Goal: Task Accomplishment & Management: Complete application form

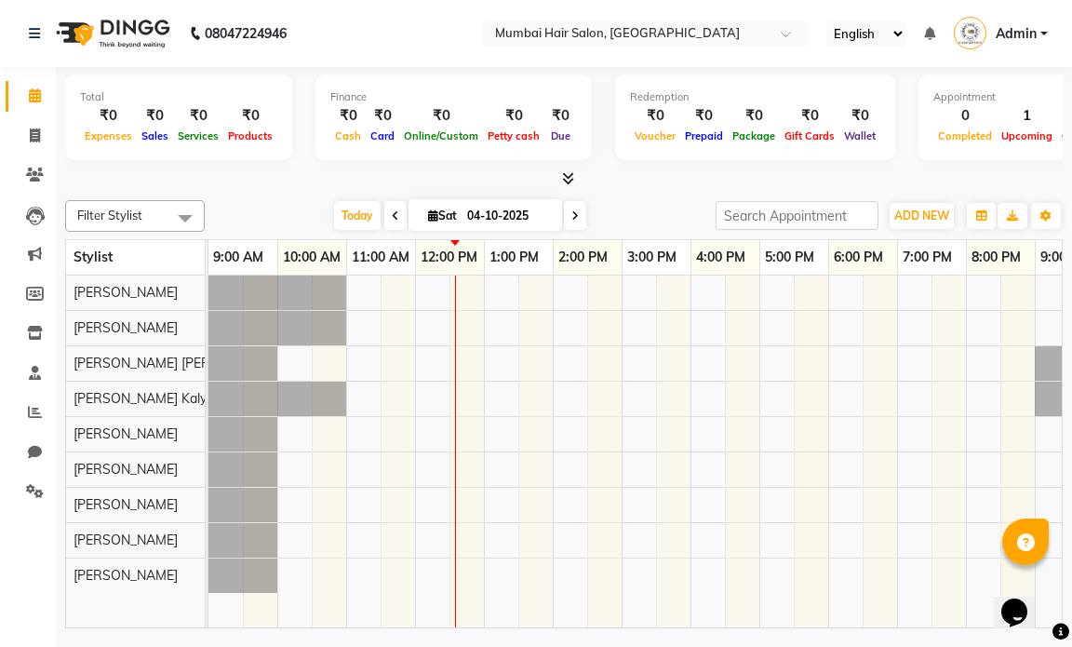
scroll to position [0, 111]
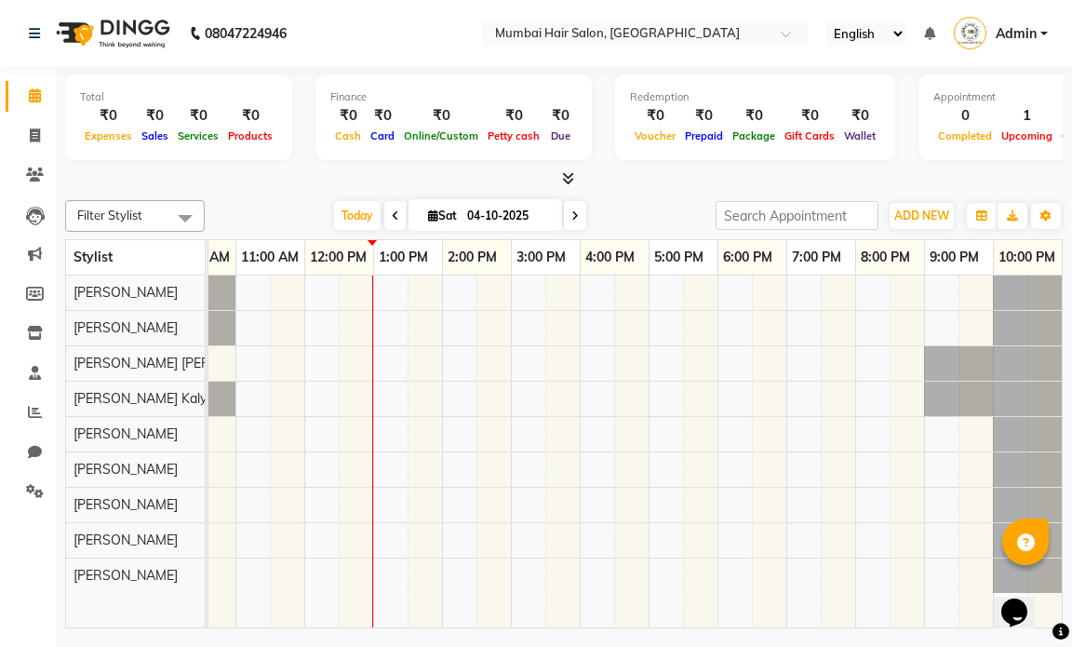
click at [393, 219] on icon at bounding box center [395, 215] width 7 height 11
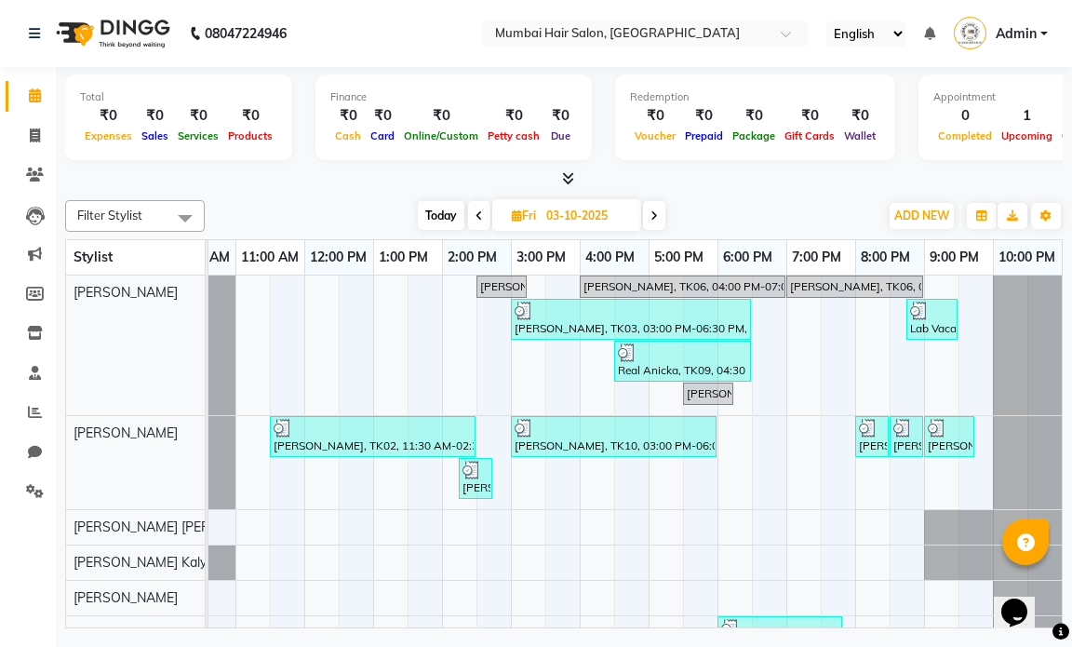
click at [479, 218] on icon at bounding box center [478, 215] width 7 height 11
type input "02-10-2025"
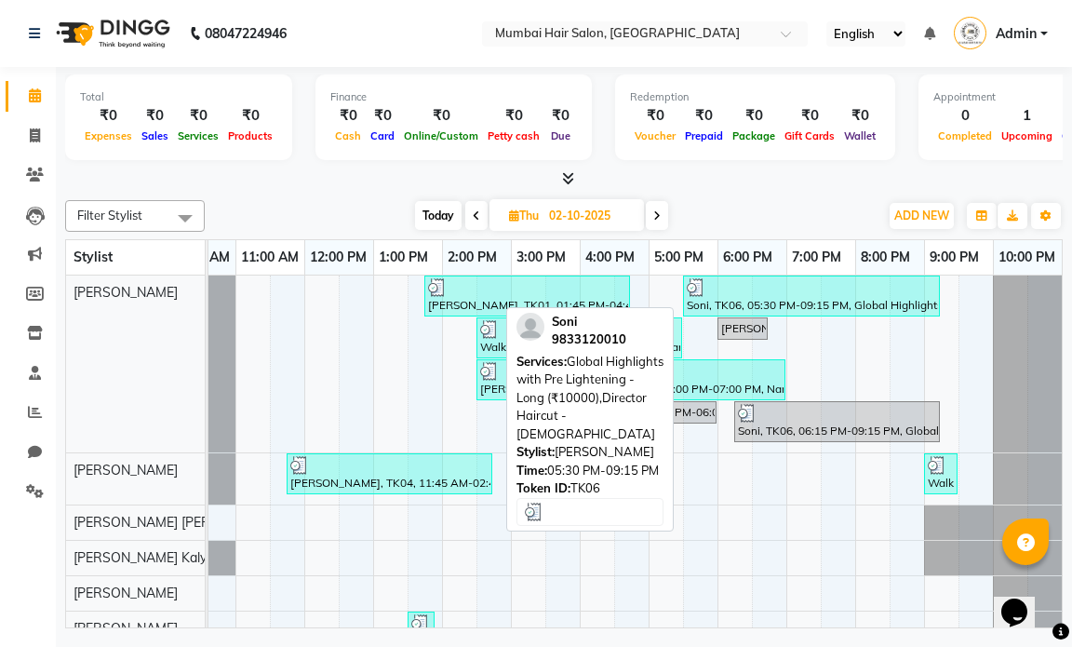
click at [736, 300] on div "Soni, TK06, 05:30 PM-09:15 PM, Global Highlights with Pre Lightening - Long (₹1…" at bounding box center [811, 295] width 253 height 35
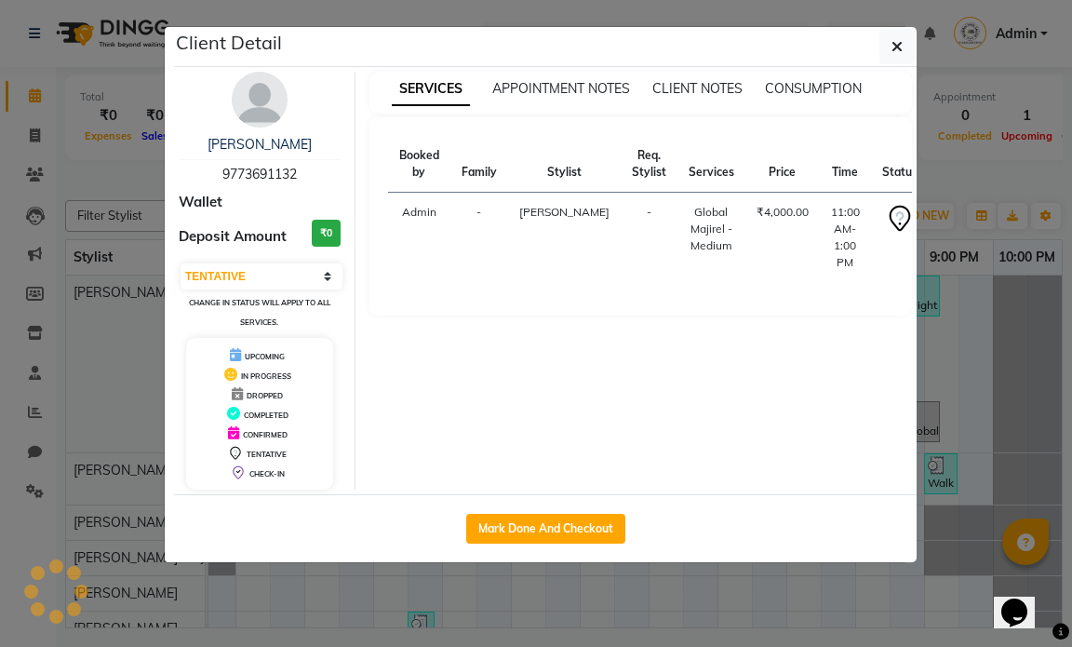
select select "3"
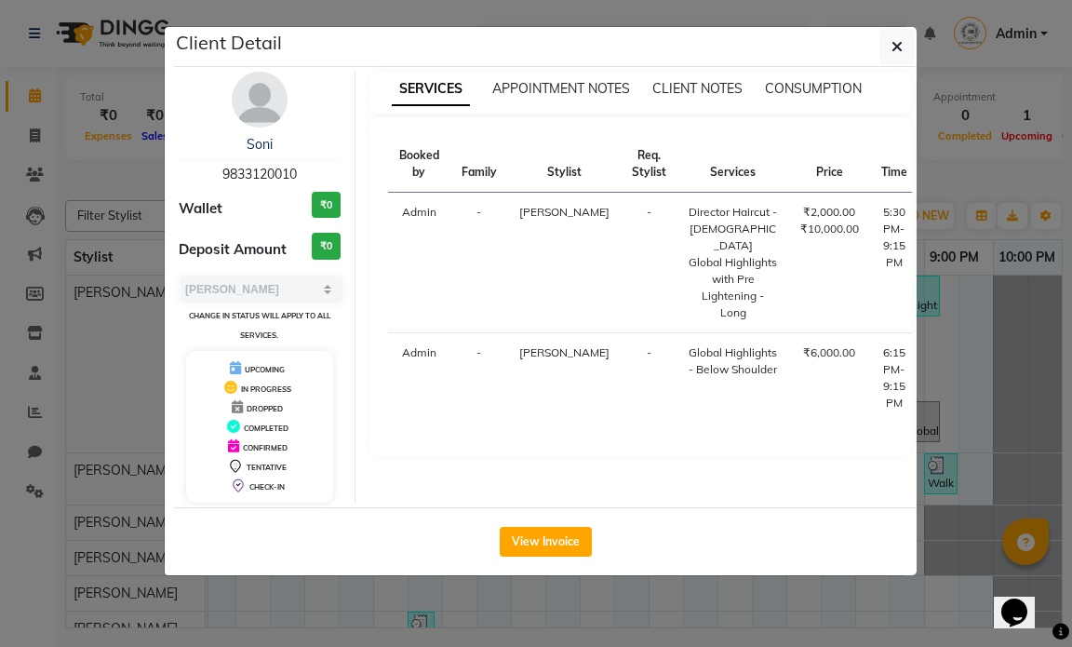
click at [546, 520] on div "View Invoice" at bounding box center [545, 541] width 742 height 68
click at [565, 538] on button "View Invoice" at bounding box center [546, 542] width 92 height 30
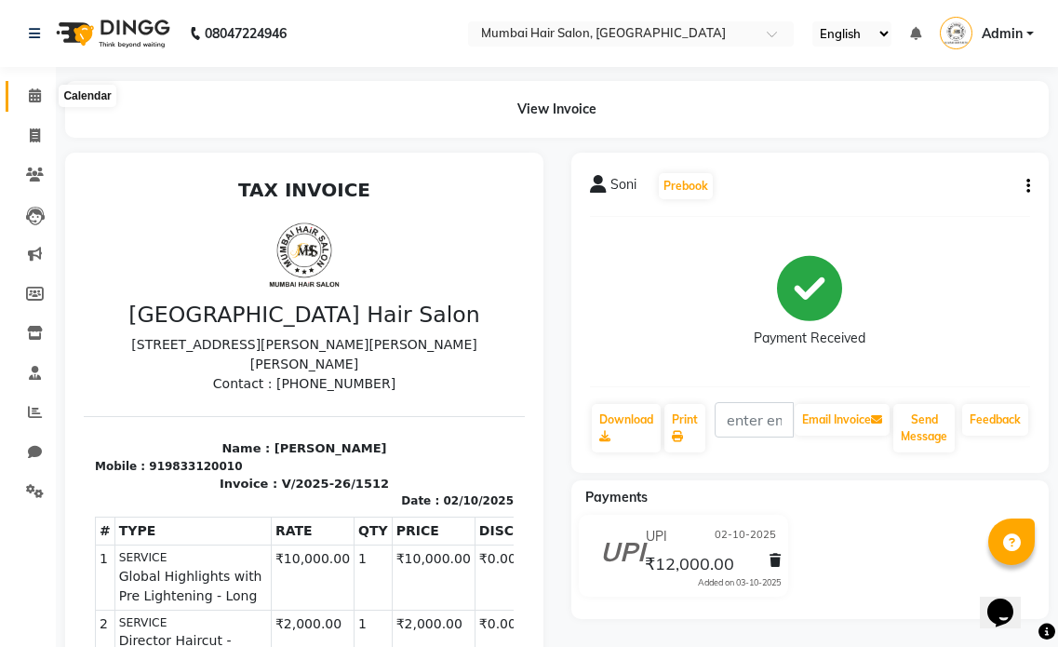
click at [33, 91] on icon at bounding box center [35, 95] width 12 height 14
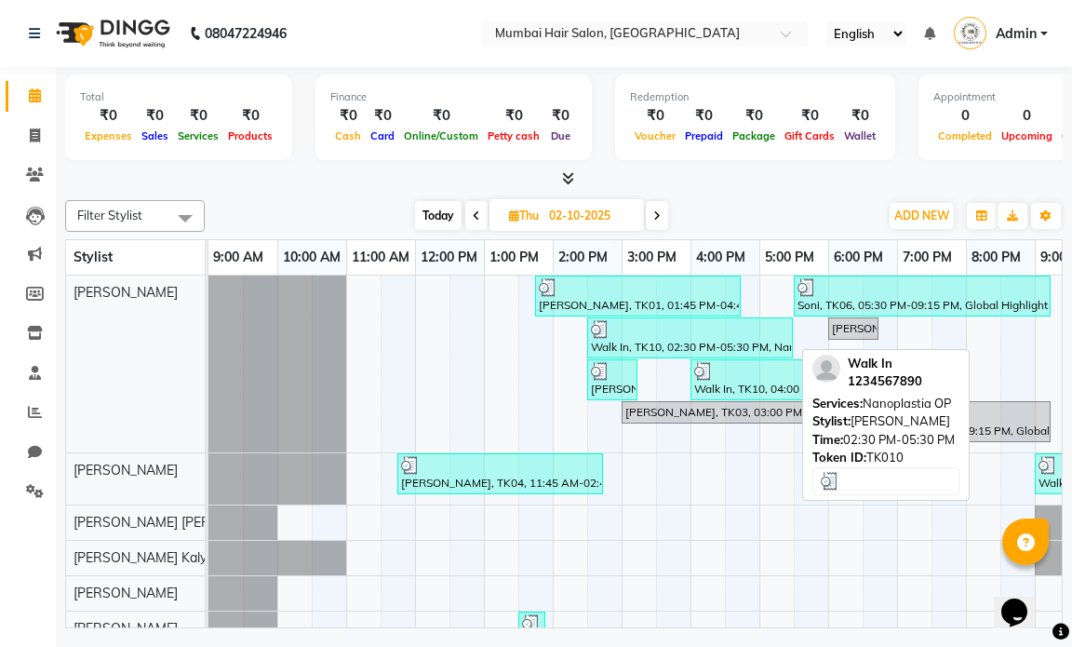
click at [655, 341] on div "Walk In, TK10, 02:30 PM-05:30 PM, Nanoplastia OP" at bounding box center [690, 337] width 202 height 35
select select "3"
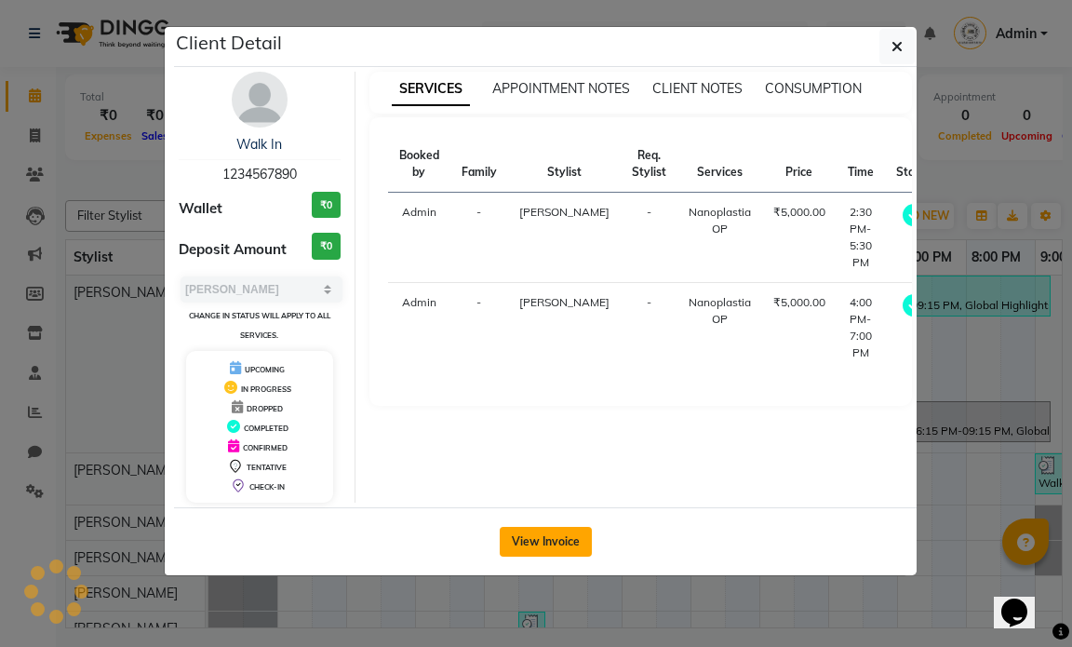
click at [548, 550] on button "View Invoice" at bounding box center [546, 542] width 92 height 30
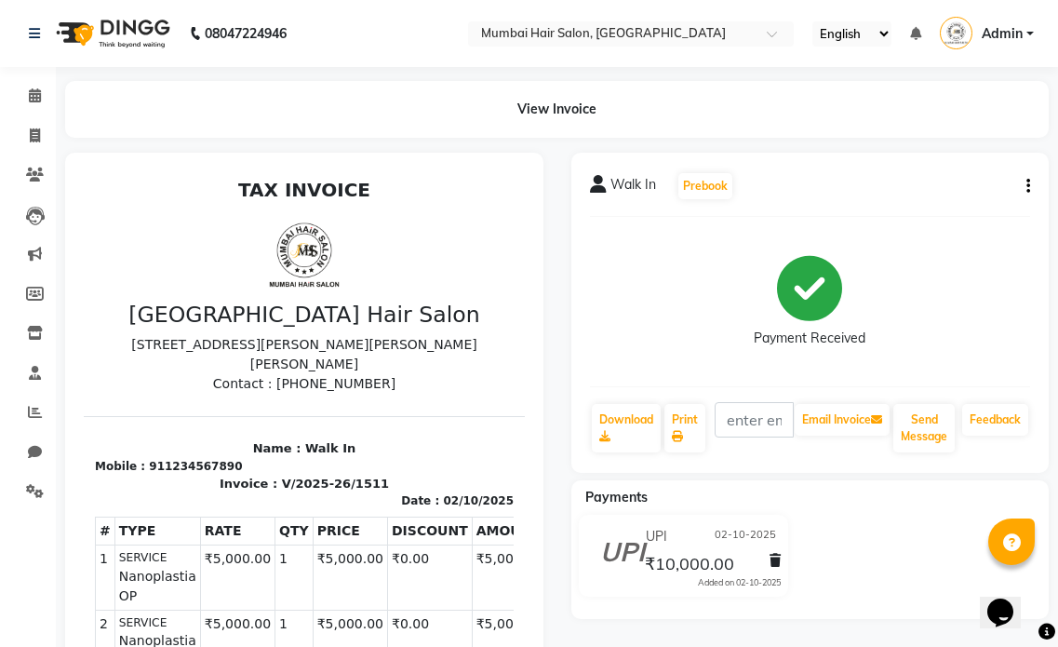
click at [1027, 186] on icon "button" at bounding box center [1028, 186] width 4 height 1
click at [938, 207] on div "Edit Invoice" at bounding box center [935, 209] width 127 height 23
select select "service"
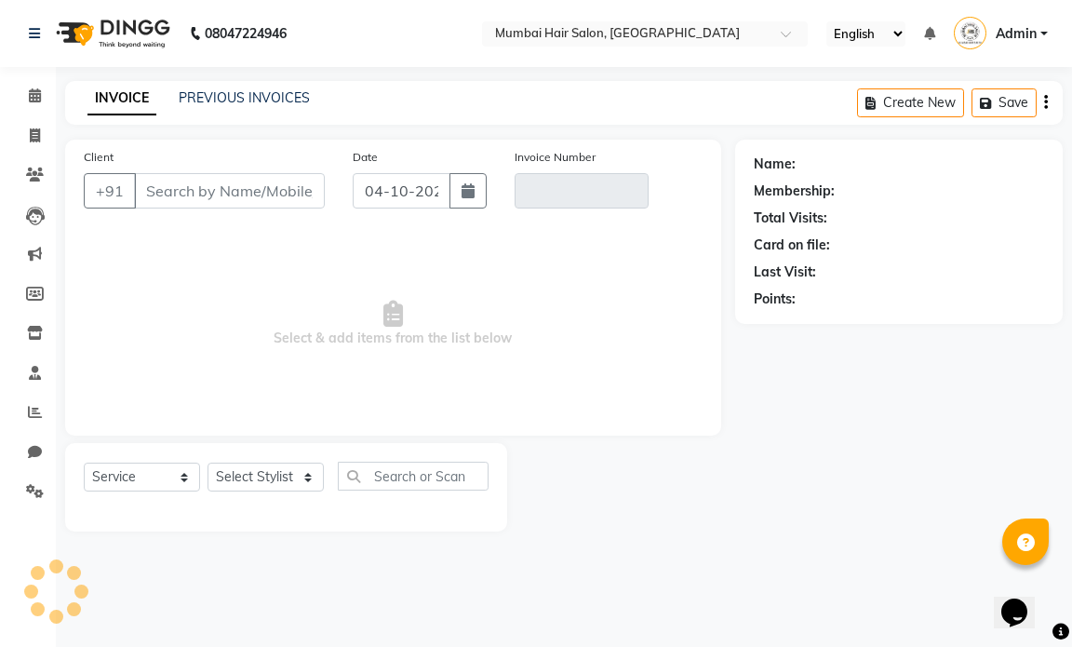
type input "1234567890"
type input "V/2025-26/1511"
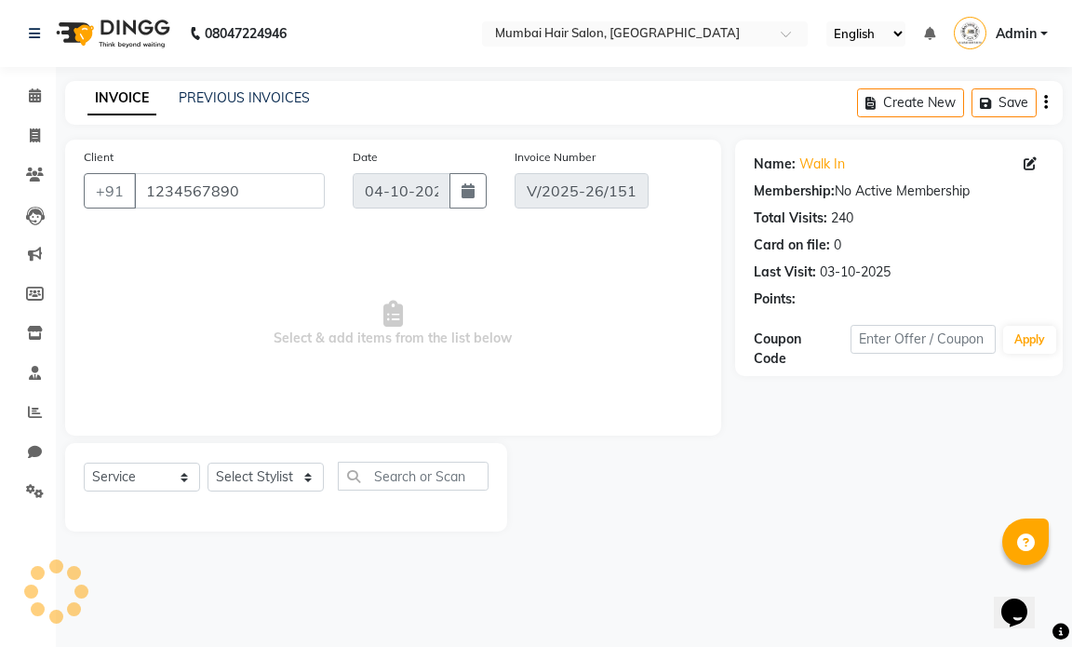
type input "02-10-2025"
select select "select"
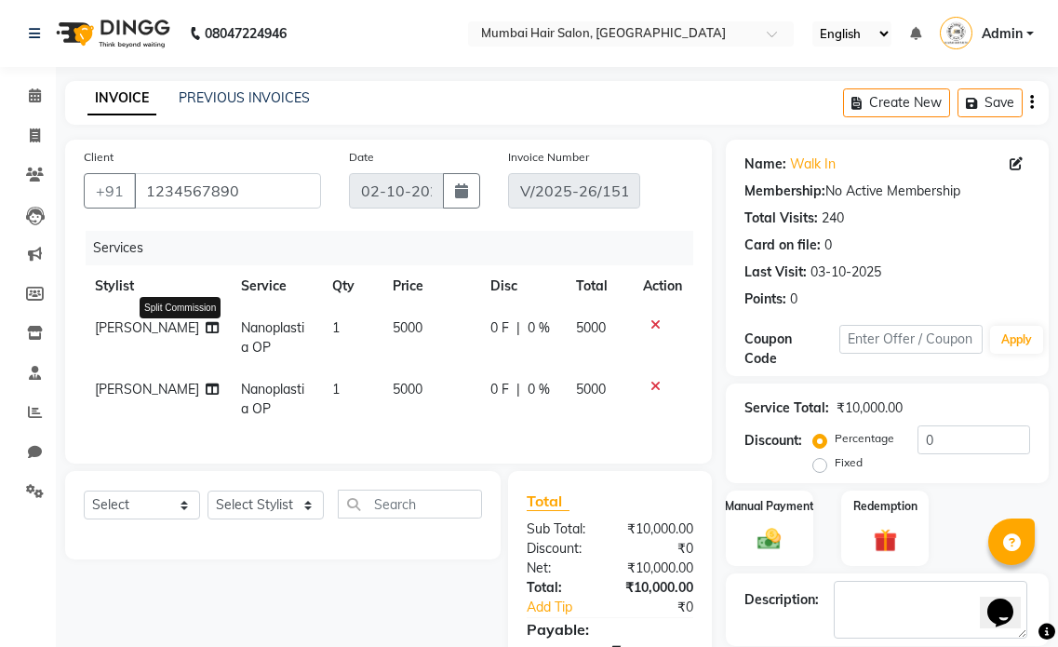
click at [206, 334] on icon at bounding box center [212, 327] width 13 height 13
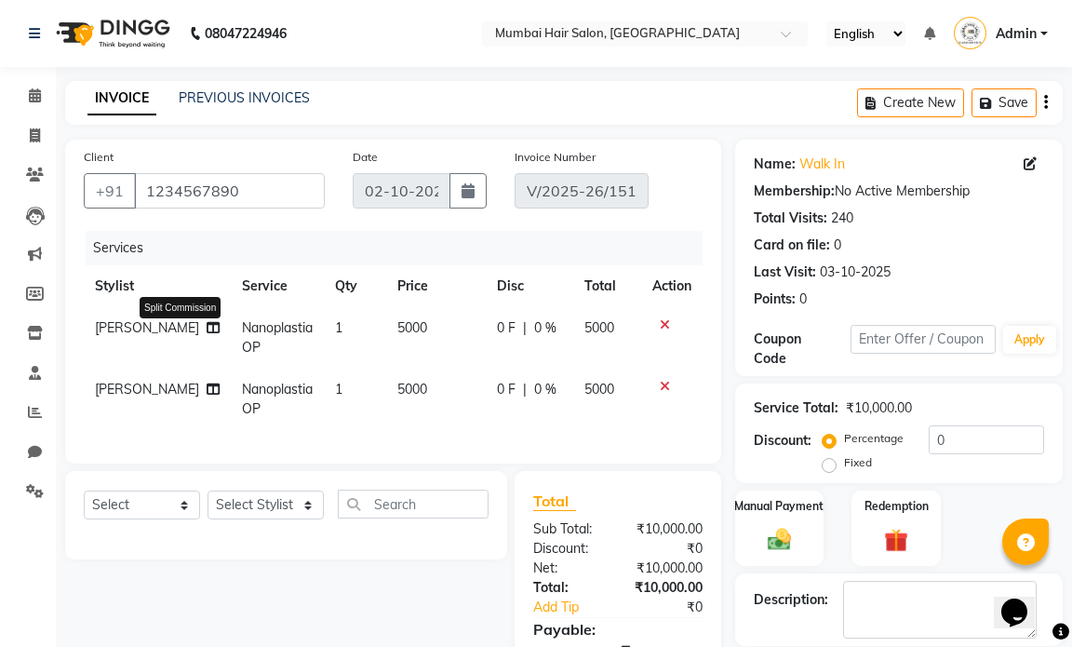
select select "66010"
select select "66012"
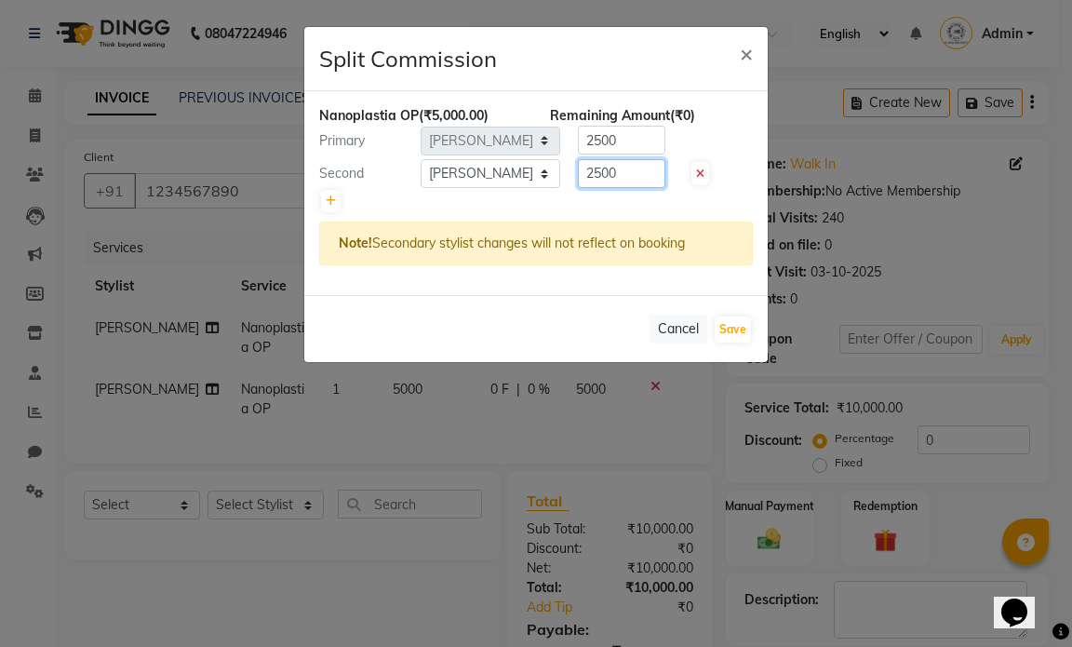
click at [602, 182] on input "2500" at bounding box center [621, 173] width 87 height 29
click at [744, 62] on span "×" at bounding box center [746, 53] width 13 height 28
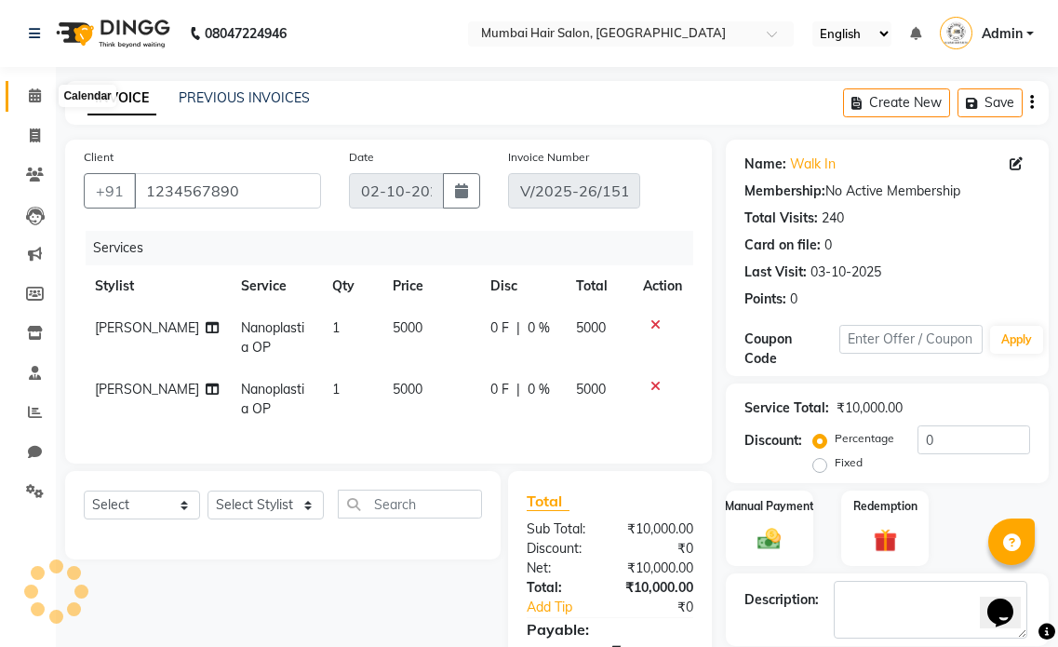
click at [38, 94] on icon at bounding box center [35, 95] width 12 height 14
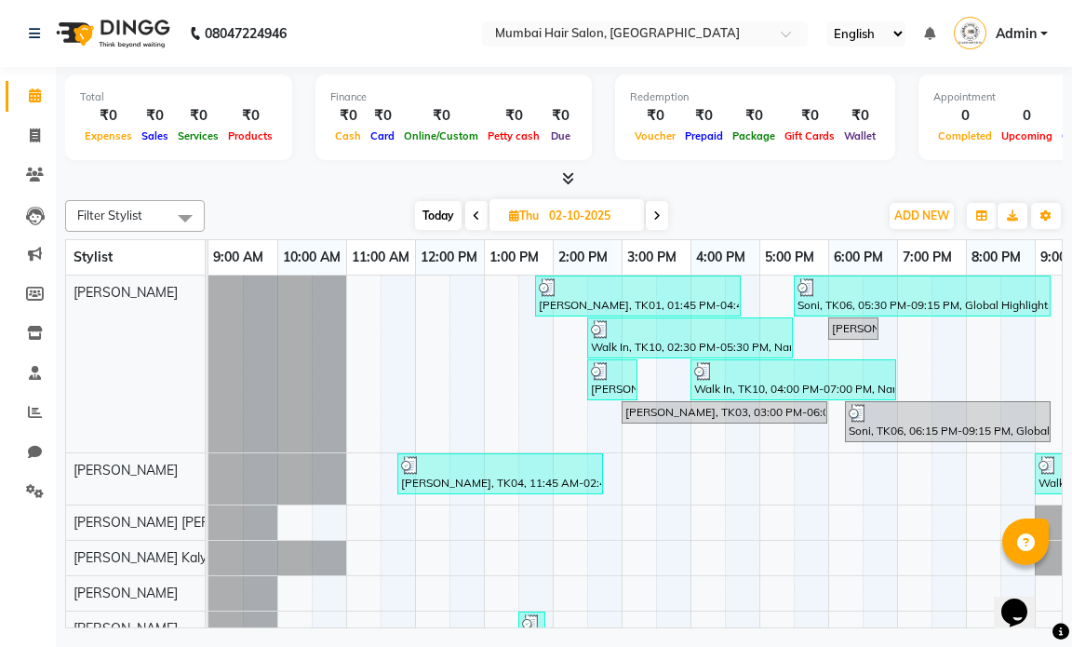
click at [605, 209] on input "02-10-2025" at bounding box center [589, 216] width 93 height 28
select select "10"
select select "2025"
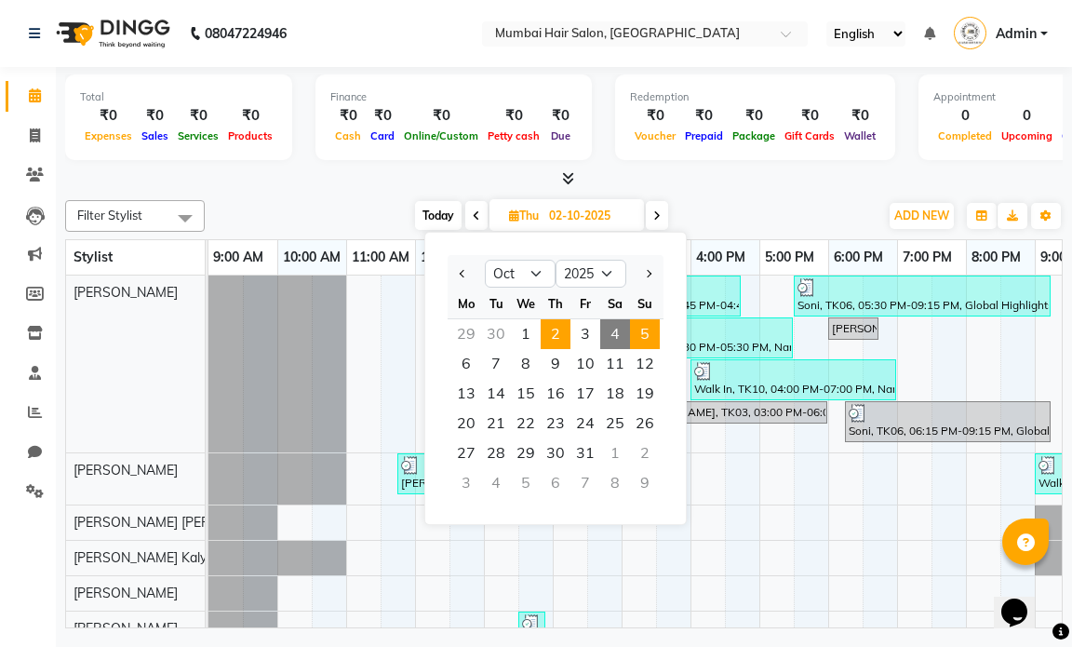
click at [635, 328] on span "5" at bounding box center [645, 334] width 30 height 30
type input "05-10-2025"
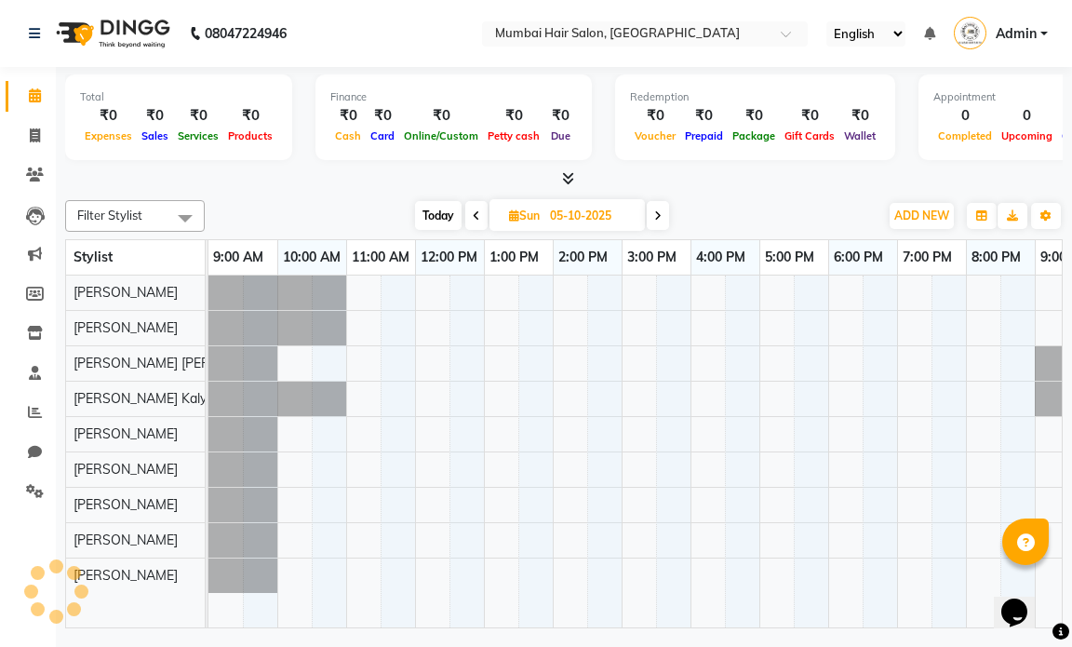
scroll to position [0, 111]
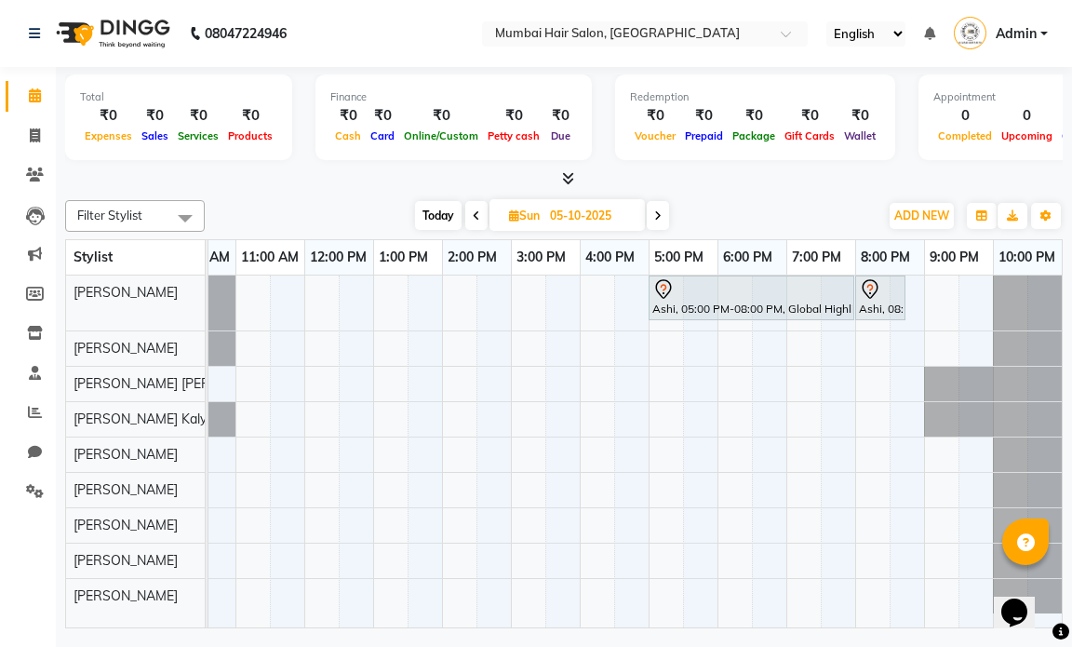
click at [577, 218] on input "05-10-2025" at bounding box center [590, 216] width 93 height 28
select select "10"
select select "2025"
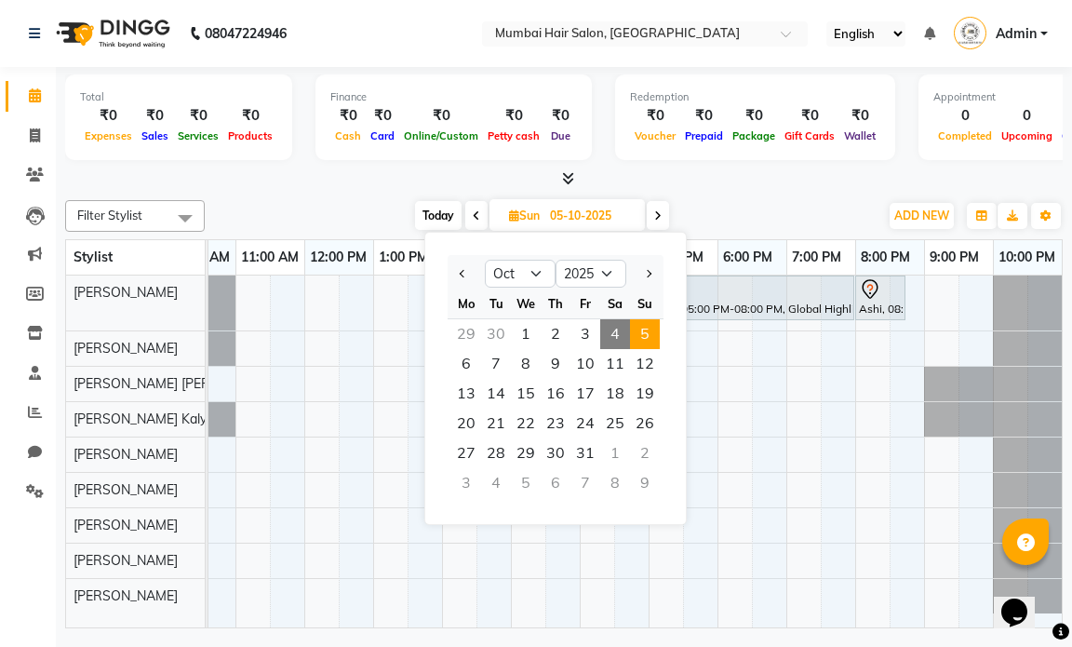
click at [611, 334] on span "4" at bounding box center [615, 334] width 30 height 30
type input "04-10-2025"
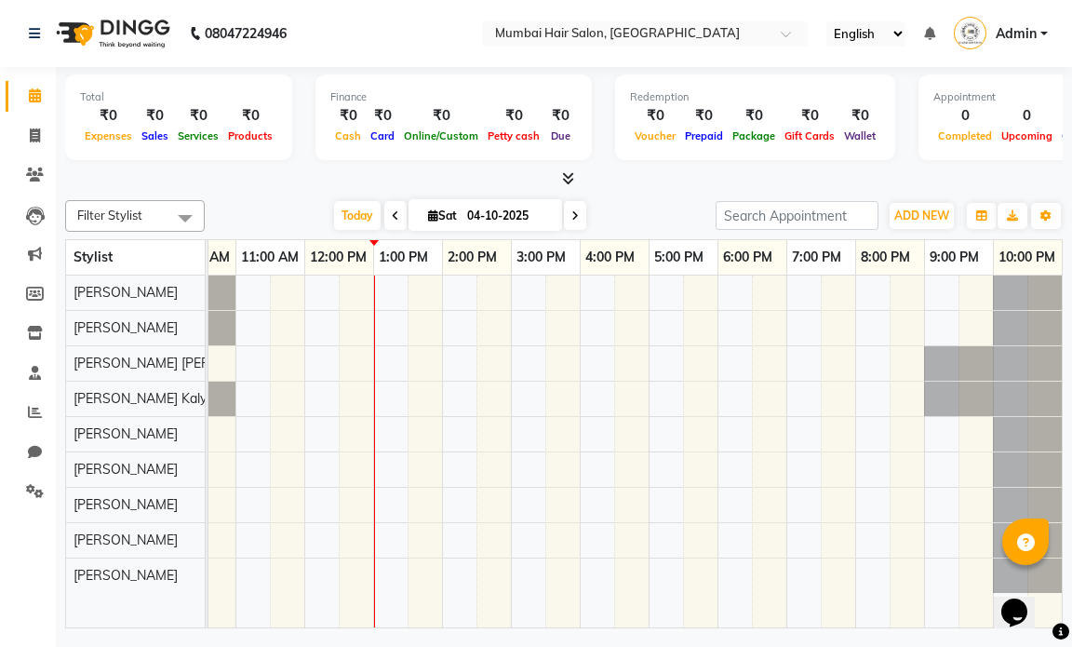
click at [664, 300] on div at bounding box center [580, 451] width 964 height 352
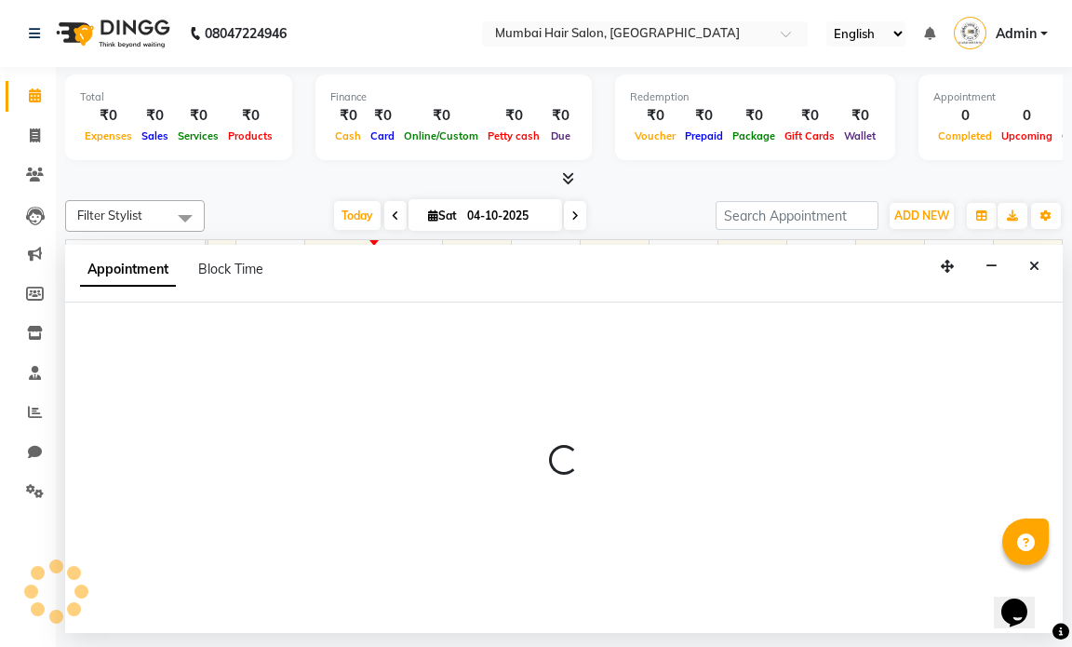
select select "66010"
select select "1020"
select select "tentative"
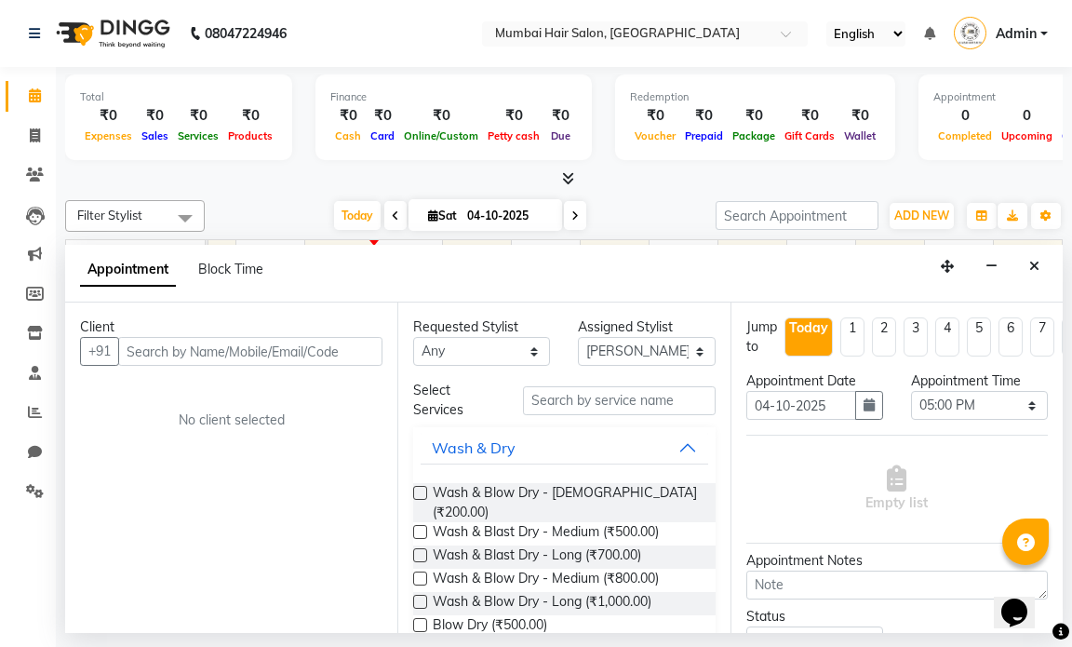
click at [277, 355] on input "text" at bounding box center [250, 351] width 264 height 29
click at [138, 346] on input "[PERSON_NAME]" at bounding box center [211, 351] width 187 height 29
click at [134, 348] on input "[PERSON_NAME]" at bounding box center [211, 351] width 187 height 29
click at [128, 351] on input "[PERSON_NAME]" at bounding box center [211, 351] width 187 height 29
type input "Adv [PERSON_NAME]"
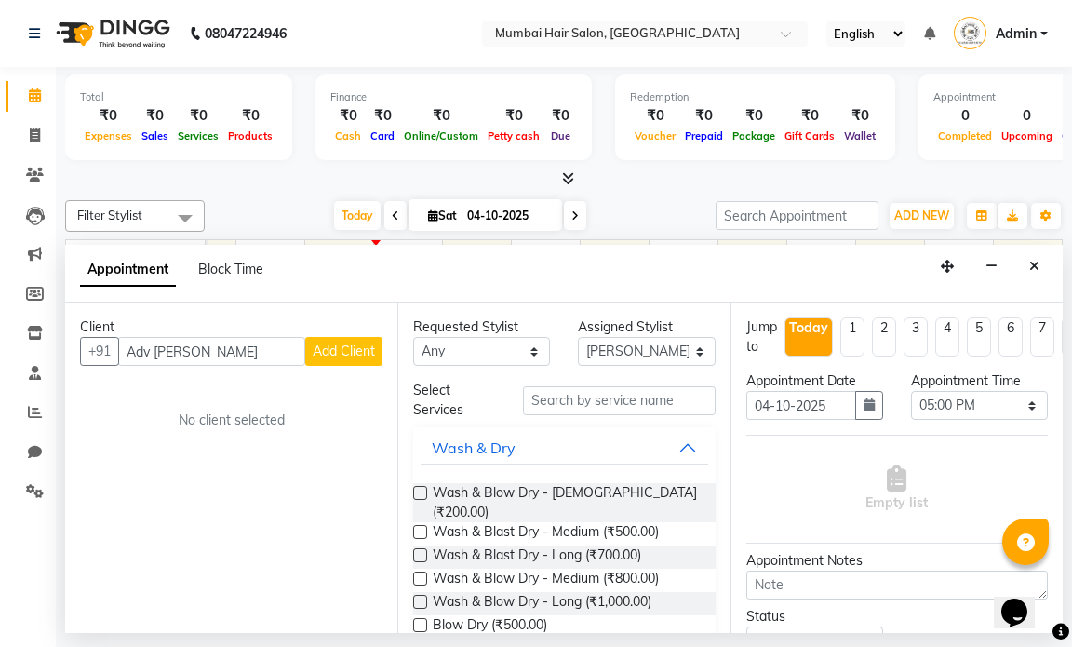
click at [329, 361] on button "Add Client" at bounding box center [343, 351] width 77 height 29
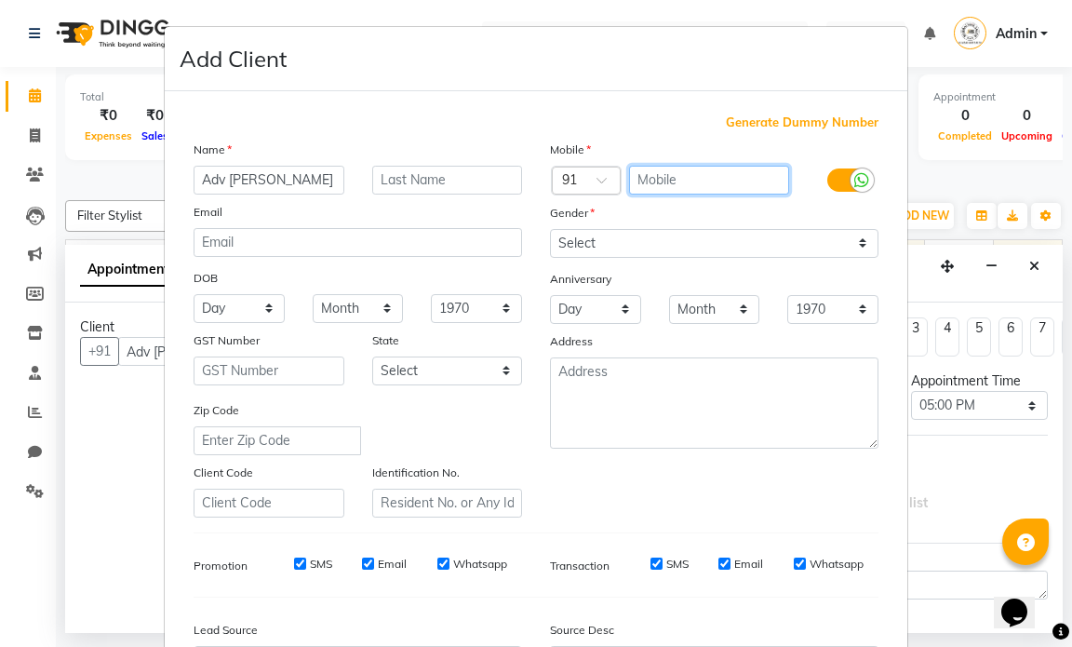
click at [647, 193] on input "text" at bounding box center [709, 180] width 161 height 29
type input "9821786757"
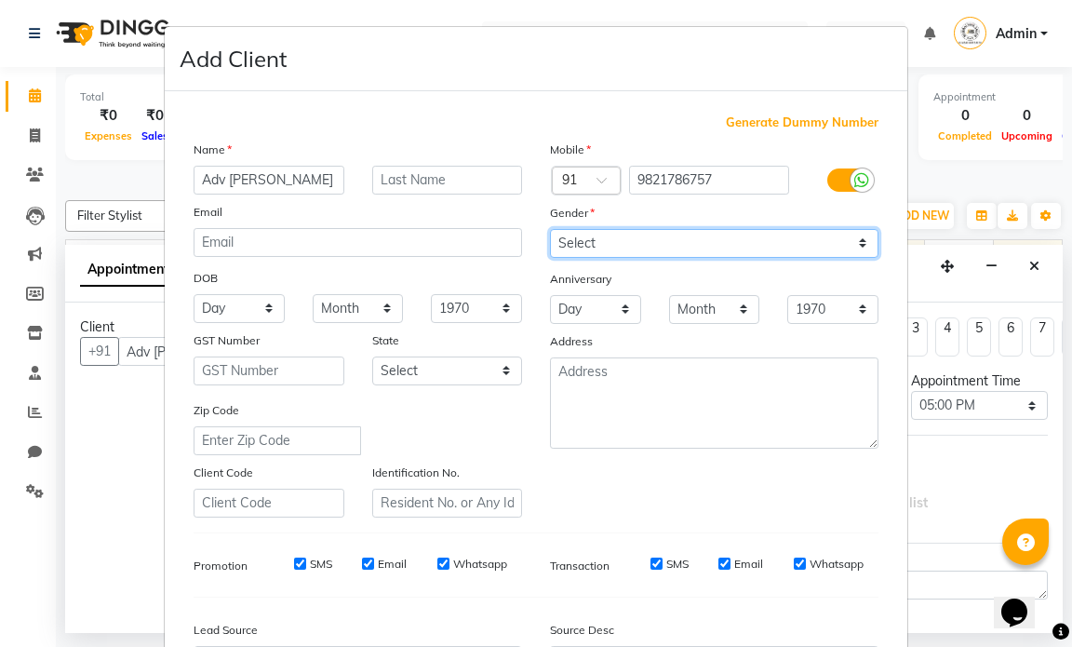
click at [639, 239] on select "Select [DEMOGRAPHIC_DATA] [DEMOGRAPHIC_DATA] Other Prefer Not To Say" at bounding box center [714, 243] width 328 height 29
select select "[DEMOGRAPHIC_DATA]"
click at [550, 229] on select "Select [DEMOGRAPHIC_DATA] [DEMOGRAPHIC_DATA] Other Prefer Not To Say" at bounding box center [714, 243] width 328 height 29
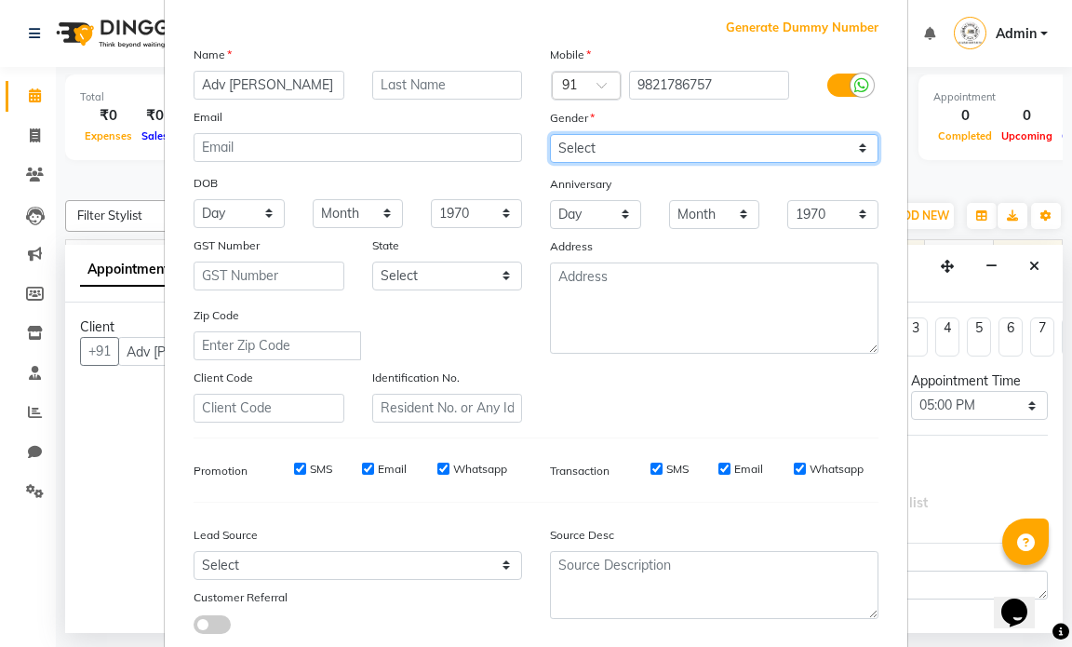
scroll to position [212, 0]
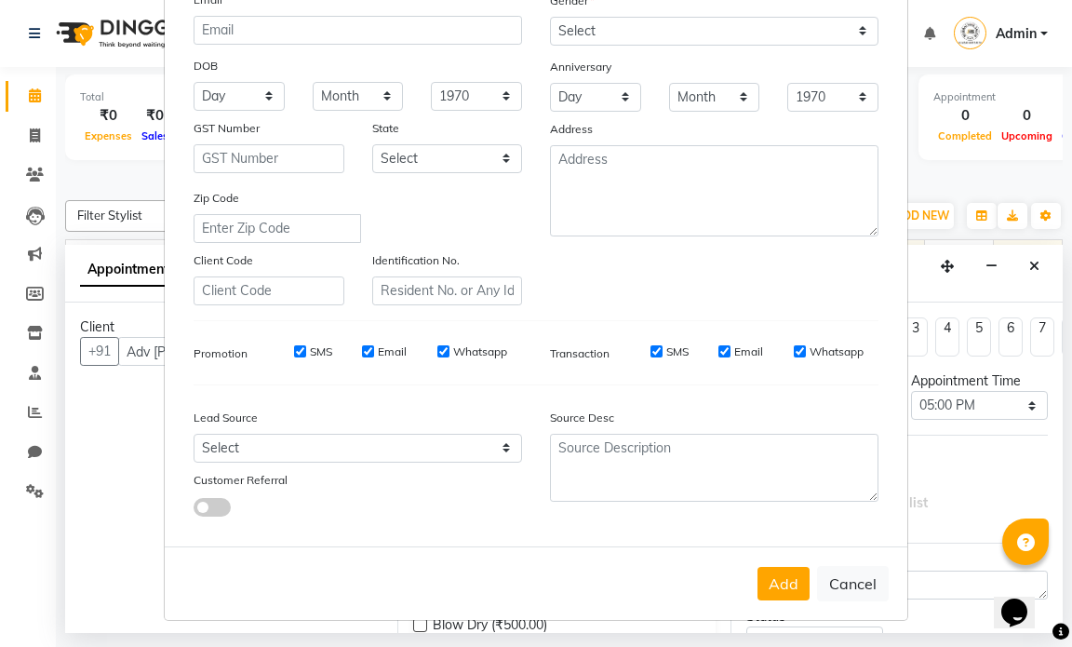
click at [775, 571] on button "Add" at bounding box center [783, 583] width 52 height 33
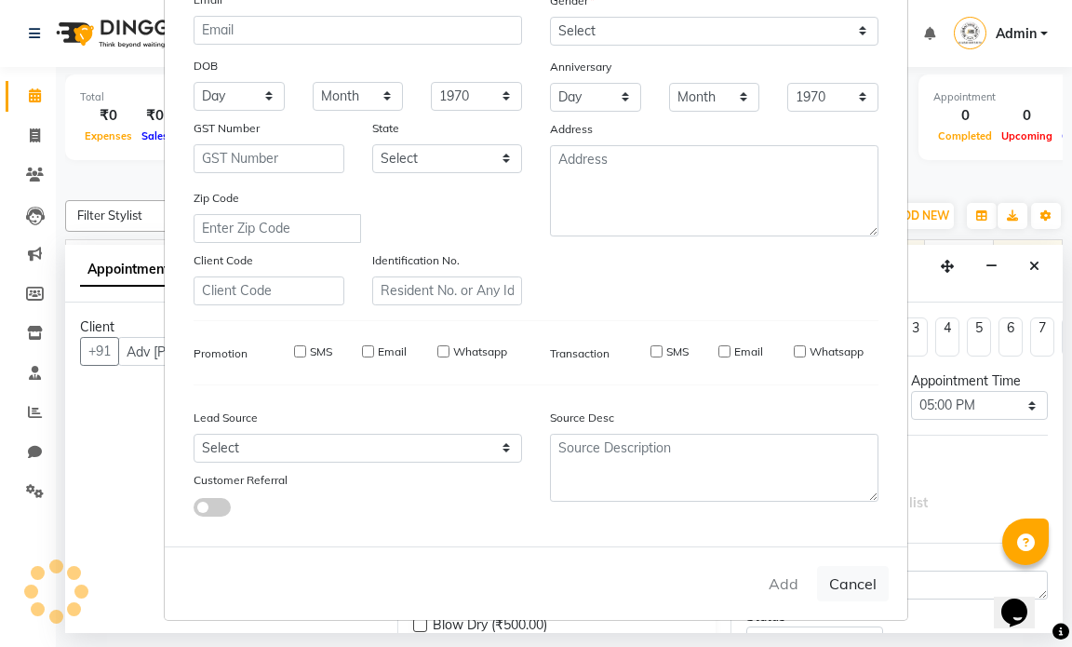
type input "9821786757"
select select
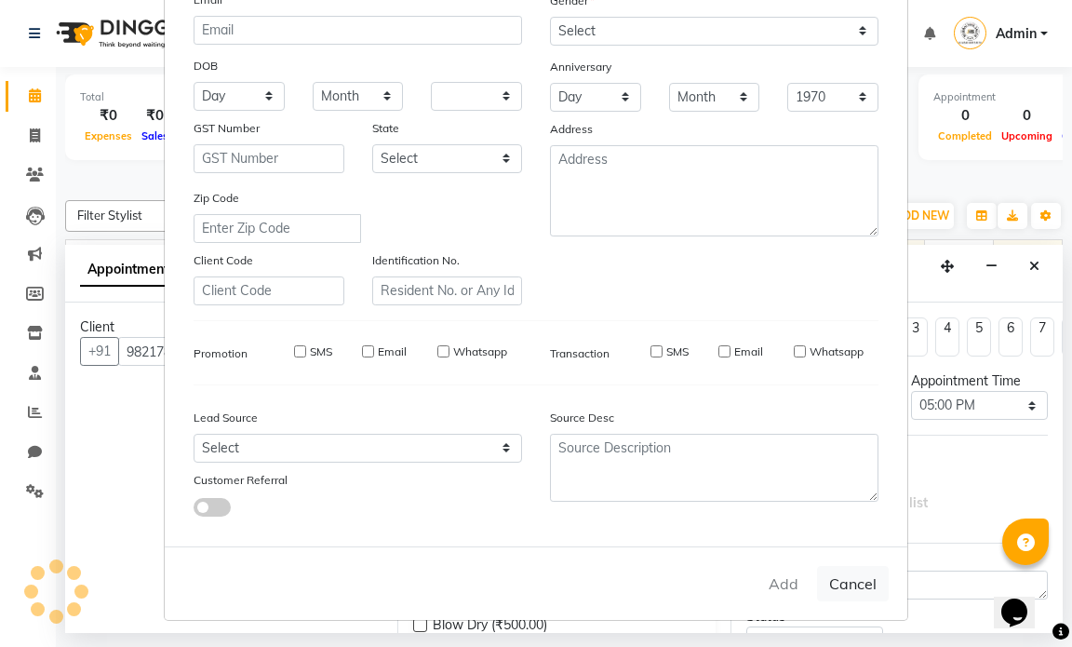
select select
checkbox input "false"
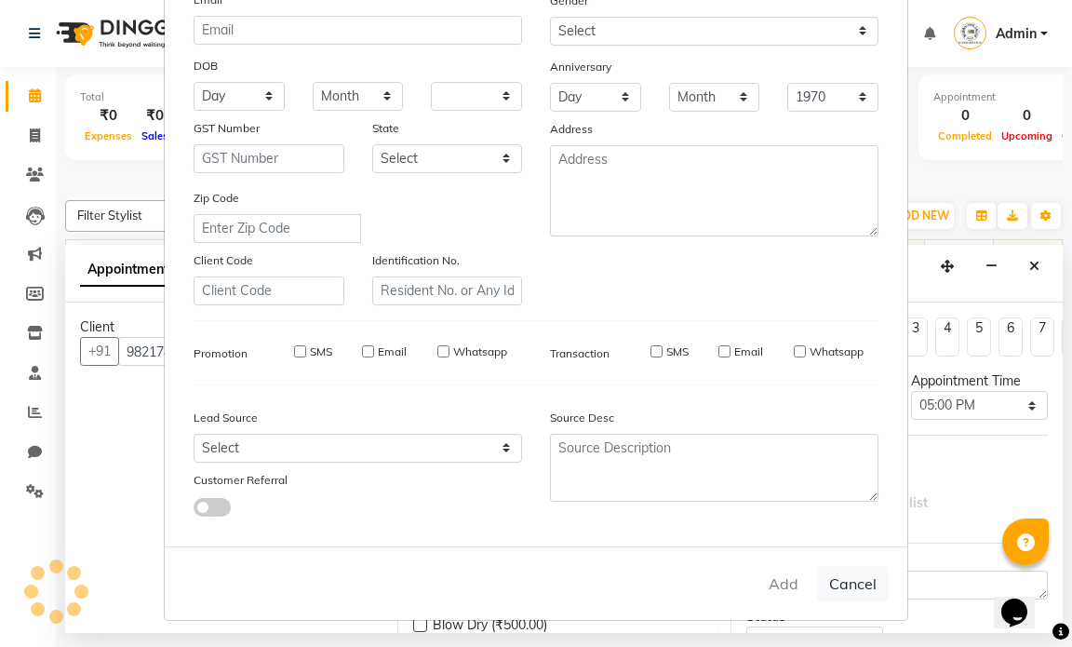
checkbox input "false"
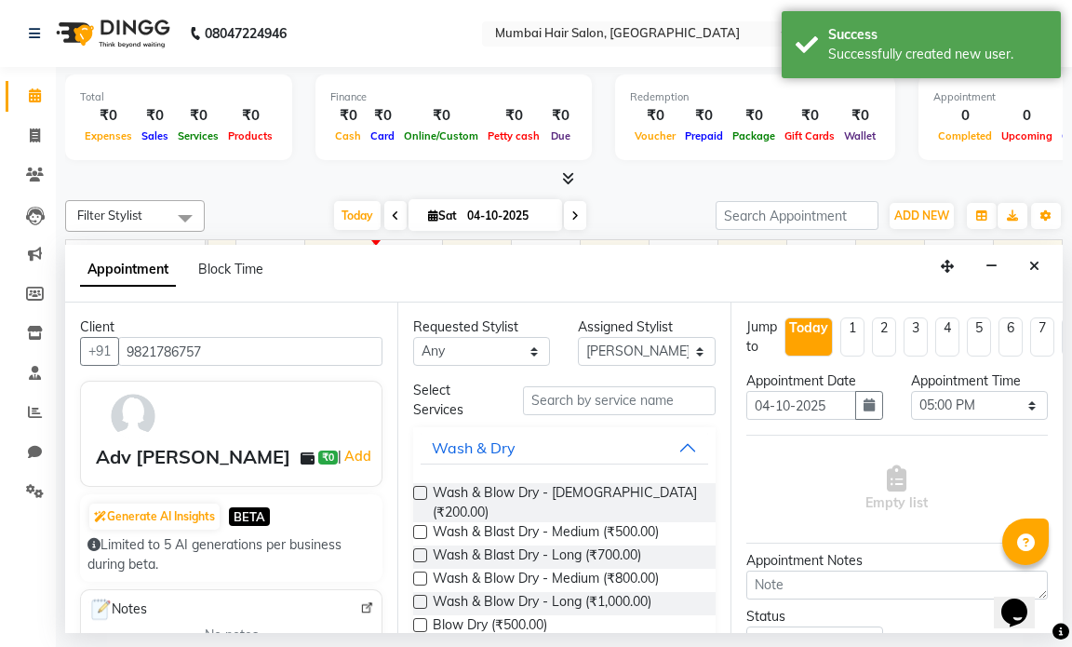
click at [607, 377] on div "Requested Stylist Any [PERSON_NAME] [PERSON_NAME] [PERSON_NAME] [PERSON_NAME] […" at bounding box center [563, 467] width 332 height 330
click at [654, 400] on input "text" at bounding box center [619, 400] width 192 height 29
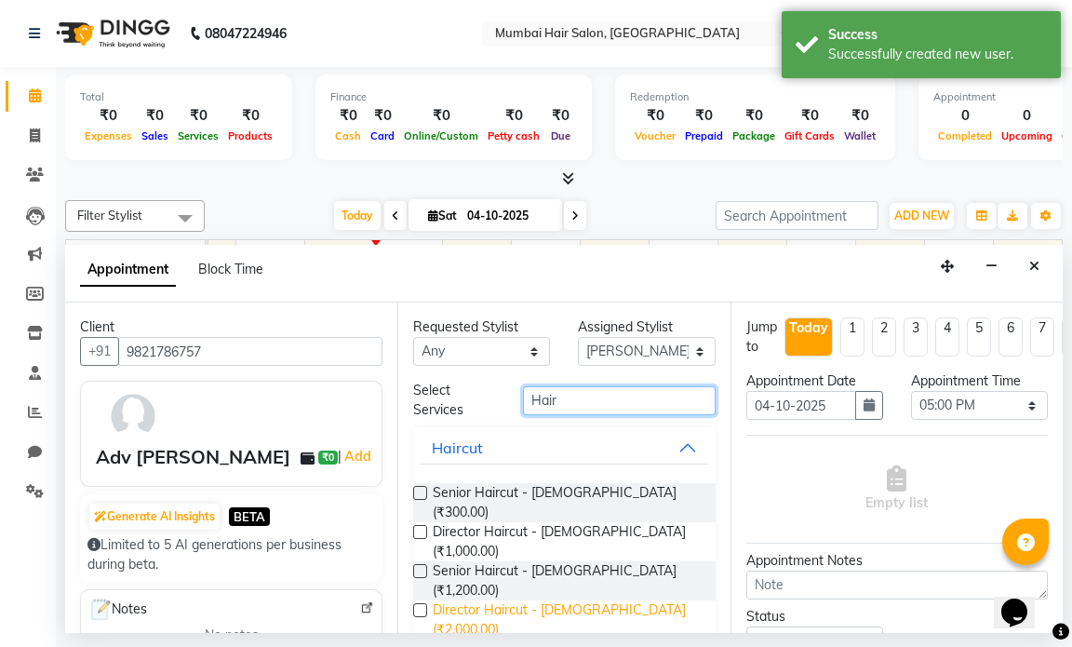
type input "Hair"
click at [598, 600] on span "Director Haircut - [DEMOGRAPHIC_DATA] (₹2,000.00)" at bounding box center [566, 619] width 267 height 39
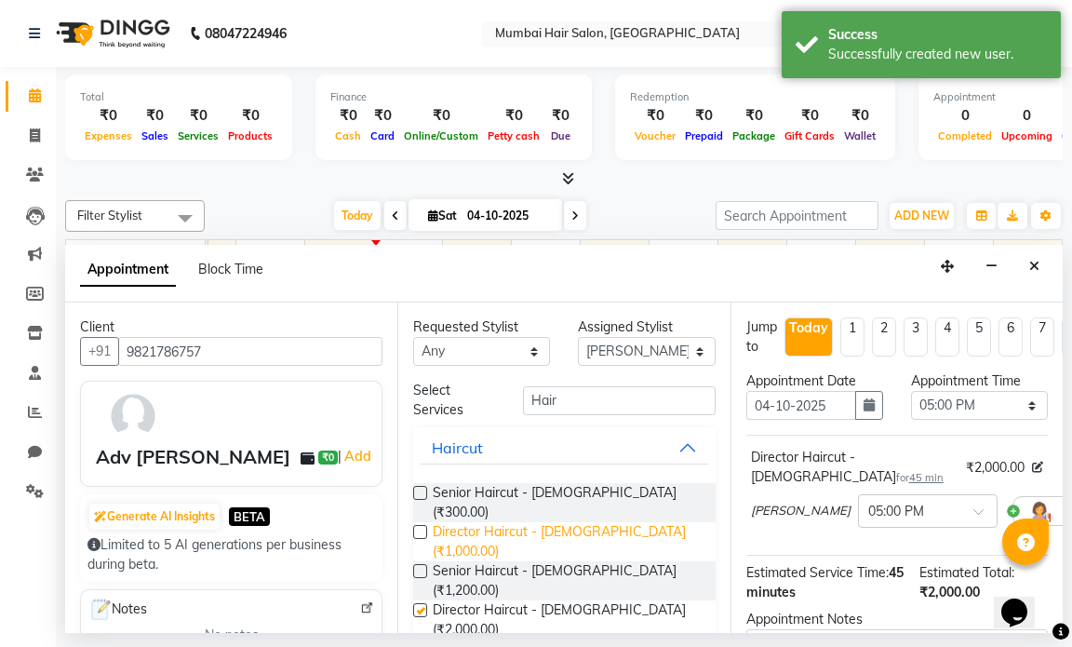
checkbox input "false"
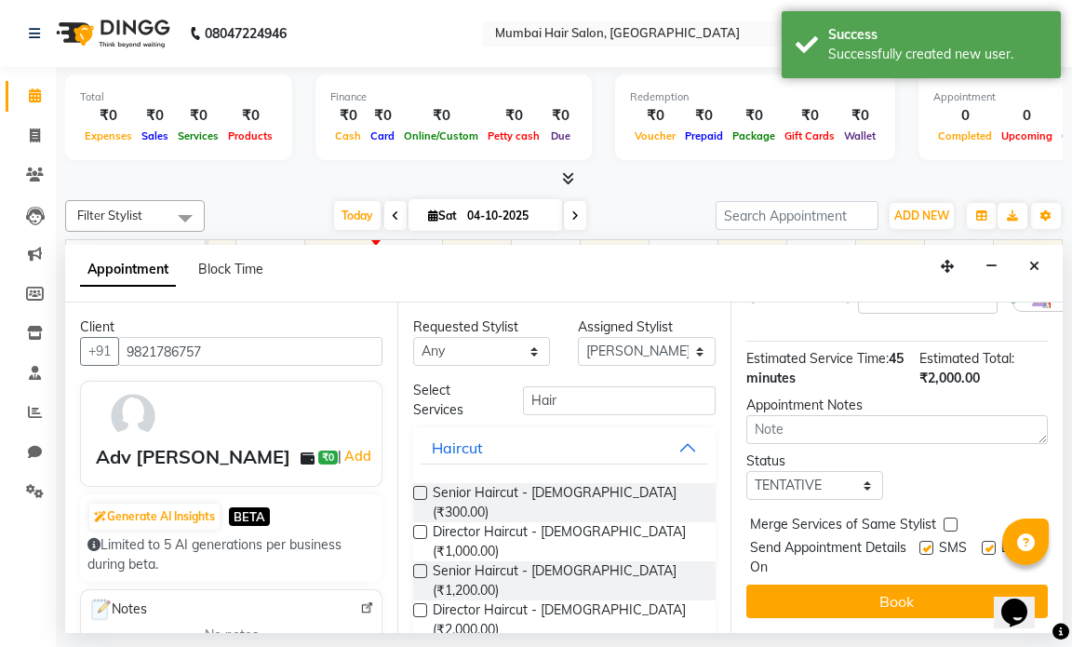
click at [981, 541] on label at bounding box center [988, 548] width 14 height 14
click at [981, 543] on input "checkbox" at bounding box center [987, 549] width 12 height 12
checkbox input "false"
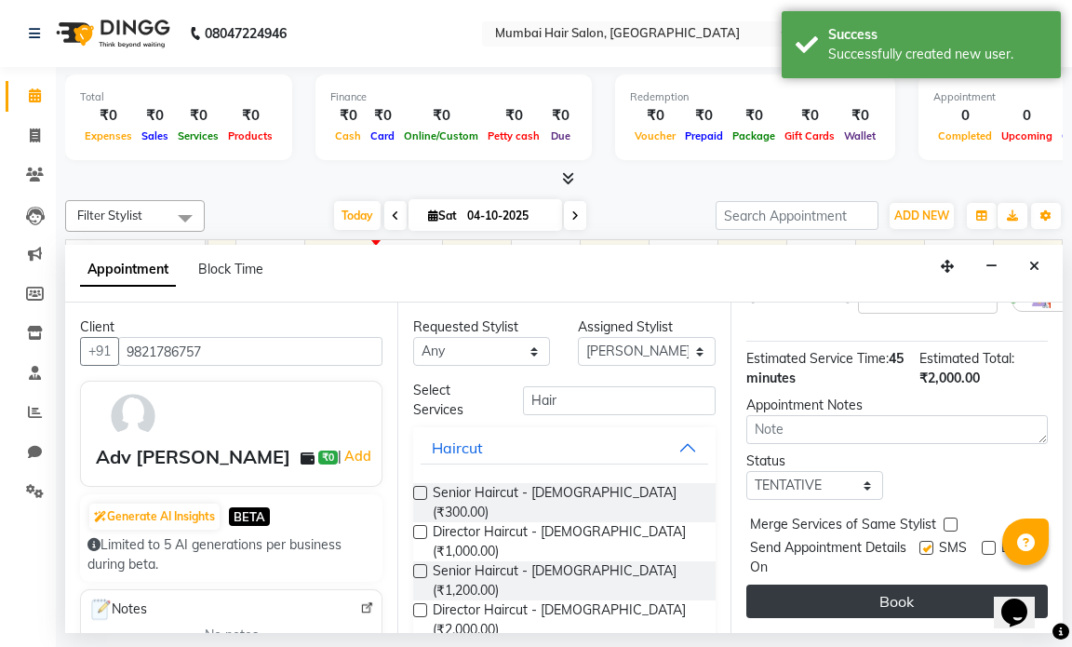
click at [911, 592] on button "Book" at bounding box center [896, 600] width 301 height 33
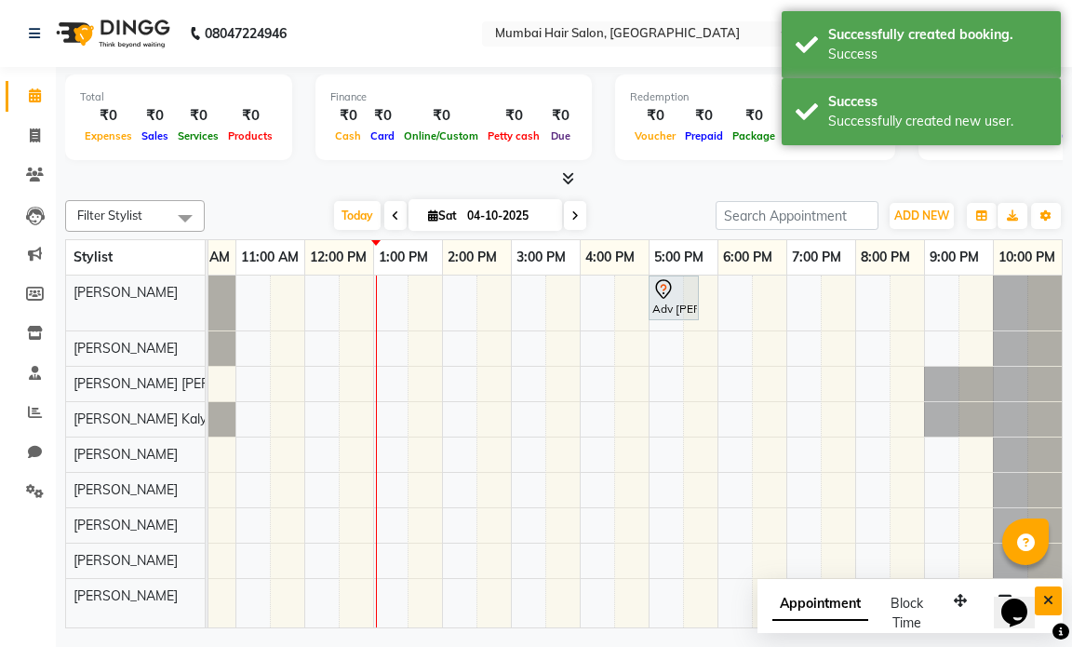
click at [1056, 599] on button "Close" at bounding box center [1048, 600] width 27 height 29
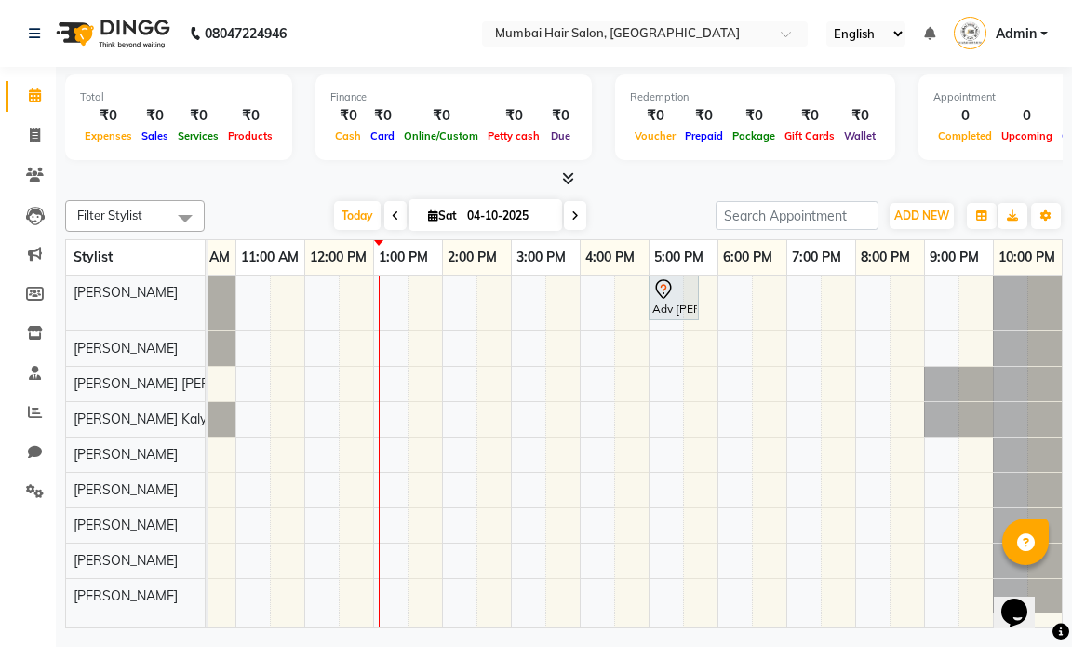
click at [673, 305] on div "Adv [PERSON_NAME], TK02, 05:00 PM-05:45 PM, Director Haircut - [DEMOGRAPHIC_DAT…" at bounding box center [673, 297] width 47 height 39
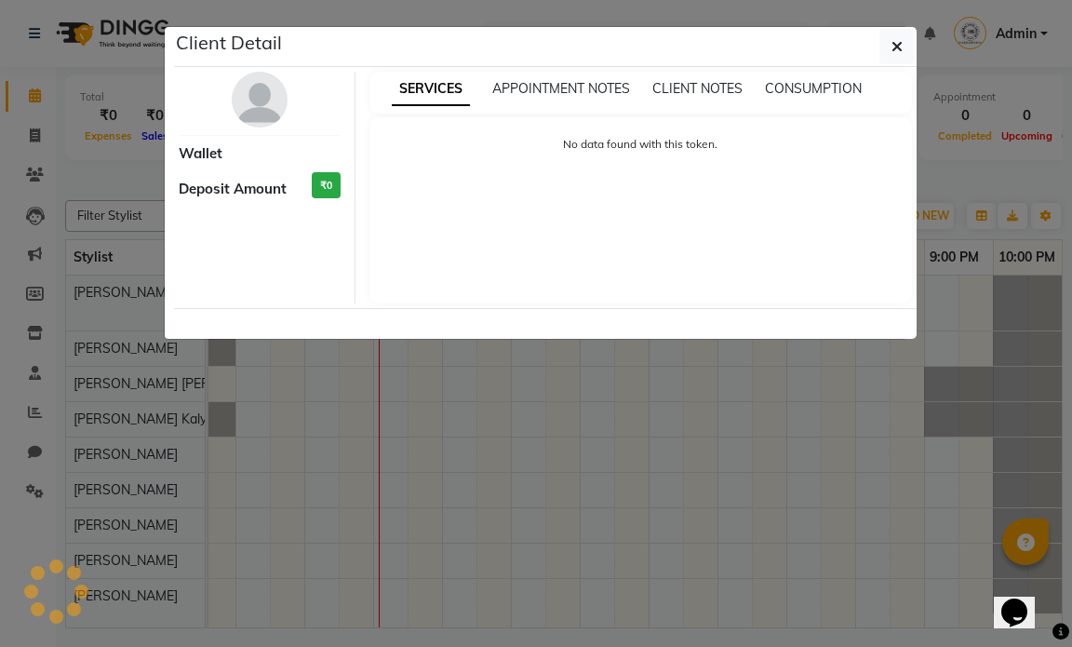
select select "7"
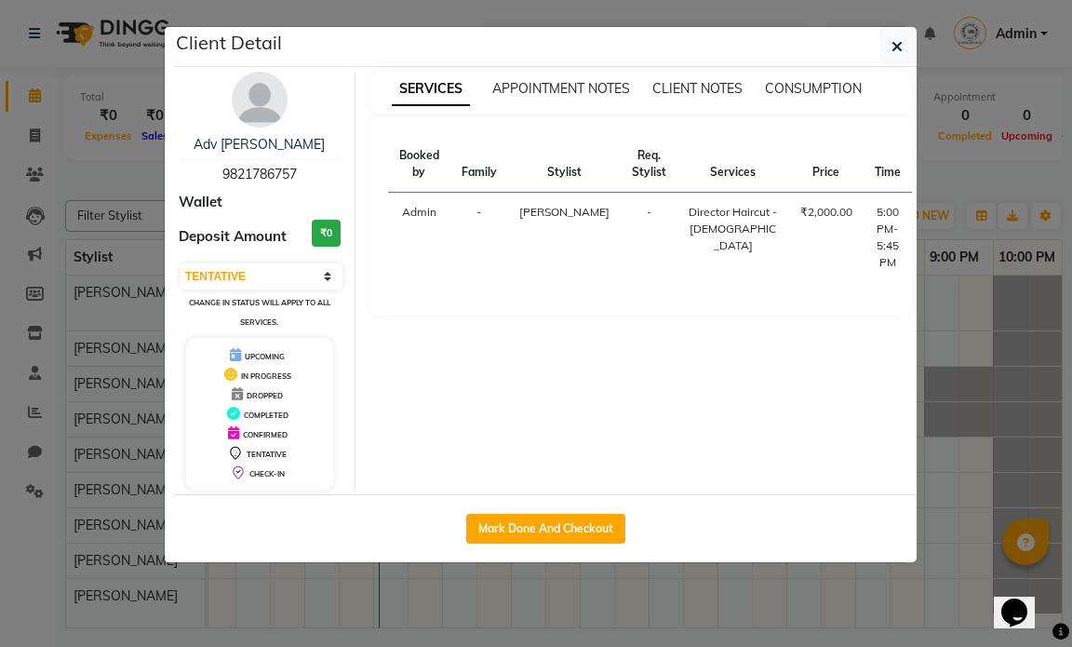
drag, startPoint x: 300, startPoint y: 174, endPoint x: 217, endPoint y: 166, distance: 83.2
click at [217, 166] on div "Adv [PERSON_NAME] 9821786757" at bounding box center [260, 159] width 162 height 49
copy span "9821786757"
